Goal: Task Accomplishment & Management: Manage account settings

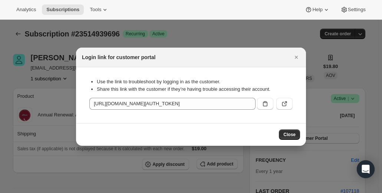
scroll to position [30, 0]
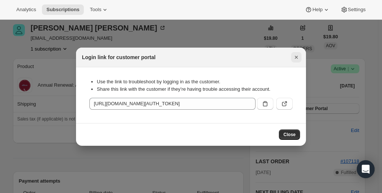
click at [298, 60] on icon "Close" at bounding box center [296, 56] width 7 height 7
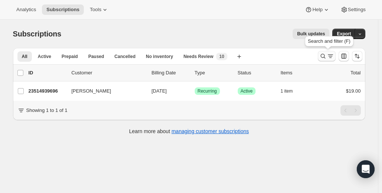
click at [327, 59] on icon "Search and filter results" at bounding box center [323, 55] width 7 height 7
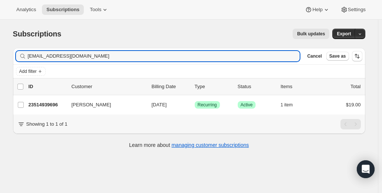
drag, startPoint x: 117, startPoint y: 57, endPoint x: -43, endPoint y: 67, distance: 159.9
click at [0, 67] on html "Analytics Subscriptions Tools Help Settings Skip to content Subscriptions. This…" at bounding box center [191, 96] width 382 height 193
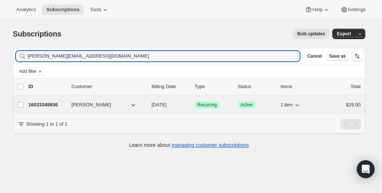
type input "[PERSON_NAME][EMAIL_ADDRESS][DOMAIN_NAME]"
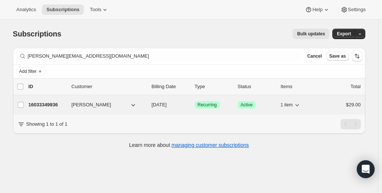
click at [56, 102] on p "16033349936" at bounding box center [47, 104] width 37 height 7
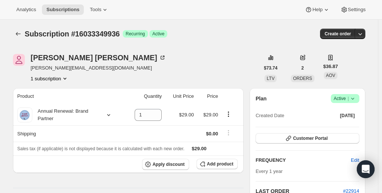
click at [354, 98] on icon at bounding box center [352, 99] width 3 height 2
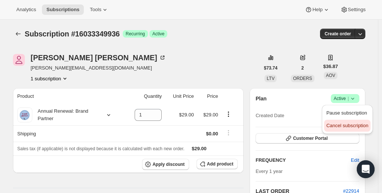
click at [339, 120] on button "Cancel subscription" at bounding box center [347, 126] width 46 height 12
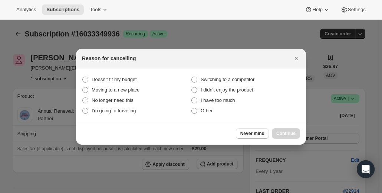
click at [101, 73] on section "Doesn't fit my budget Switching to a competitor Moving to a new place I didn't …" at bounding box center [191, 94] width 230 height 53
click at [102, 79] on span "Doesn't fit my budget" at bounding box center [114, 79] width 45 height 6
click at [83, 77] on budget "Doesn't fit my budget" at bounding box center [82, 76] width 0 height 0
radio budget "true"
click at [287, 130] on button "Continue" at bounding box center [286, 133] width 28 height 10
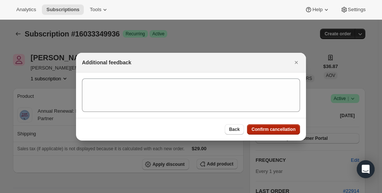
click at [287, 130] on span "Confirm cancellation" at bounding box center [274, 129] width 44 height 6
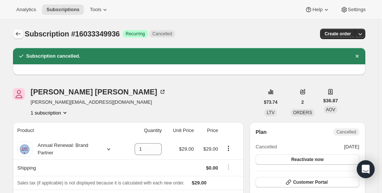
click at [21, 33] on icon "Subscriptions" at bounding box center [17, 33] width 7 height 7
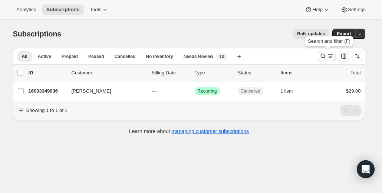
click at [331, 58] on icon "Search and filter results" at bounding box center [330, 55] width 7 height 7
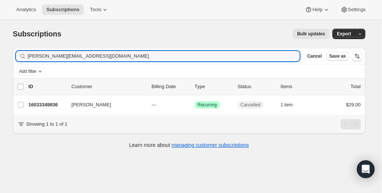
drag, startPoint x: 103, startPoint y: 54, endPoint x: 26, endPoint y: 57, distance: 76.9
click at [26, 57] on div "[PERSON_NAME][EMAIL_ADDRESS][DOMAIN_NAME] Clear" at bounding box center [158, 56] width 284 height 10
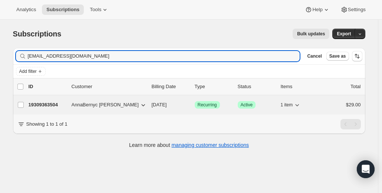
type input "[EMAIL_ADDRESS][DOMAIN_NAME]"
click at [48, 103] on p "19309363504" at bounding box center [47, 104] width 37 height 7
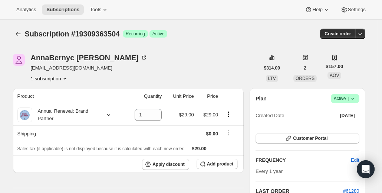
click at [354, 99] on icon at bounding box center [352, 98] width 7 height 7
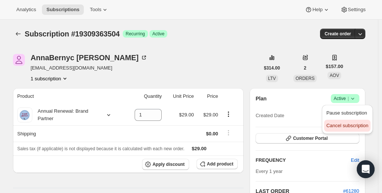
click at [350, 127] on span "Cancel subscription" at bounding box center [348, 125] width 42 height 6
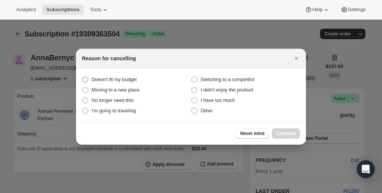
click at [121, 79] on span "Doesn't fit my budget" at bounding box center [114, 79] width 45 height 6
click at [83, 77] on budget "Doesn't fit my budget" at bounding box center [82, 76] width 0 height 0
radio budget "true"
click at [289, 134] on span "Continue" at bounding box center [285, 133] width 19 height 6
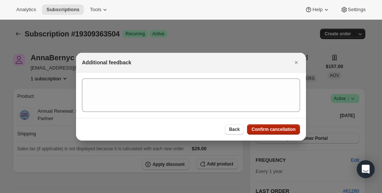
click at [283, 131] on span "Confirm cancellation" at bounding box center [274, 129] width 44 height 6
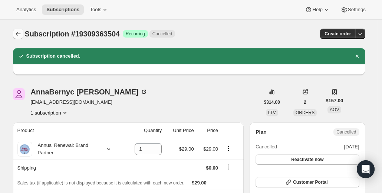
click at [16, 33] on icon "Subscriptions" at bounding box center [17, 33] width 7 height 7
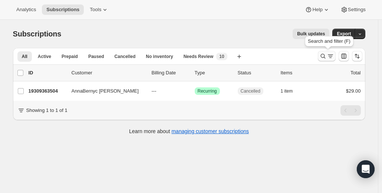
click at [321, 58] on icon "Search and filter results" at bounding box center [323, 55] width 7 height 7
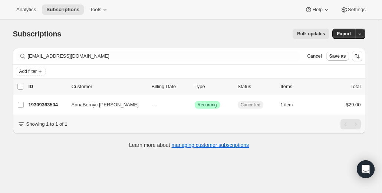
click at [171, 70] on div "Add filter" at bounding box center [189, 71] width 347 height 9
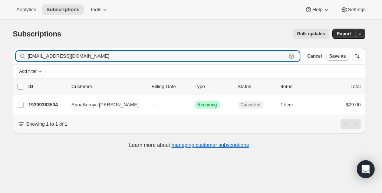
drag, startPoint x: 85, startPoint y: 57, endPoint x: -42, endPoint y: 62, distance: 127.0
click at [0, 62] on html "Analytics Subscriptions Tools Help Settings Skip to content Subscriptions. This…" at bounding box center [191, 96] width 382 height 193
paste input "[EMAIL_ADDRESS]"
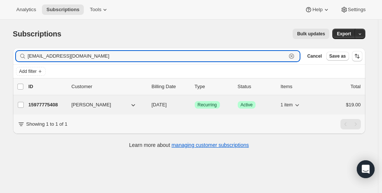
type input "[EMAIL_ADDRESS][DOMAIN_NAME]"
click at [50, 106] on p "15977775408" at bounding box center [47, 104] width 37 height 7
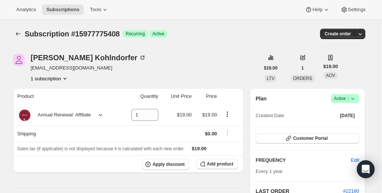
click at [355, 98] on icon at bounding box center [352, 98] width 7 height 7
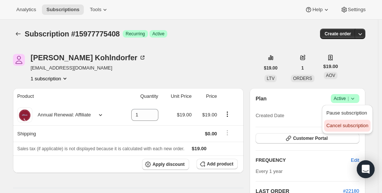
click at [339, 124] on span "Cancel subscription" at bounding box center [348, 125] width 42 height 6
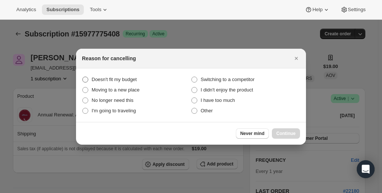
click at [129, 77] on span "Doesn't fit my budget" at bounding box center [114, 79] width 45 height 6
click at [83, 77] on budget "Doesn't fit my budget" at bounding box center [82, 76] width 0 height 0
radio budget "true"
click at [288, 136] on button "Continue" at bounding box center [286, 133] width 28 height 10
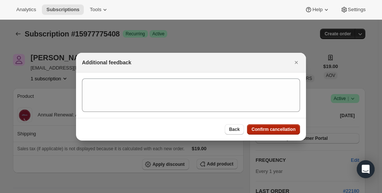
click at [285, 127] on span "Confirm cancellation" at bounding box center [274, 129] width 44 height 6
